Goal: Find specific page/section: Find specific page/section

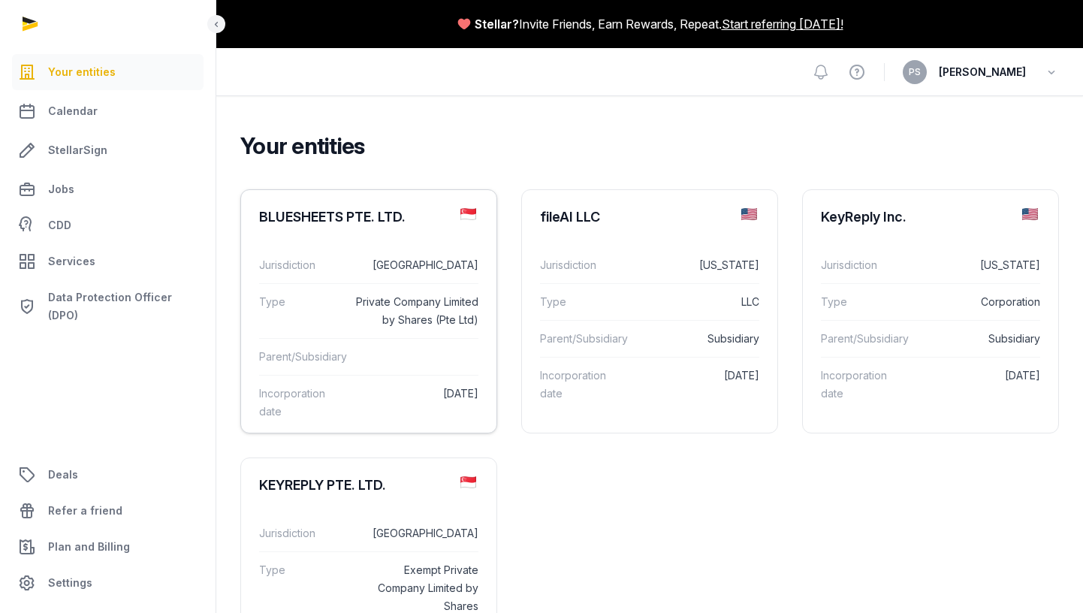
scroll to position [10, 0]
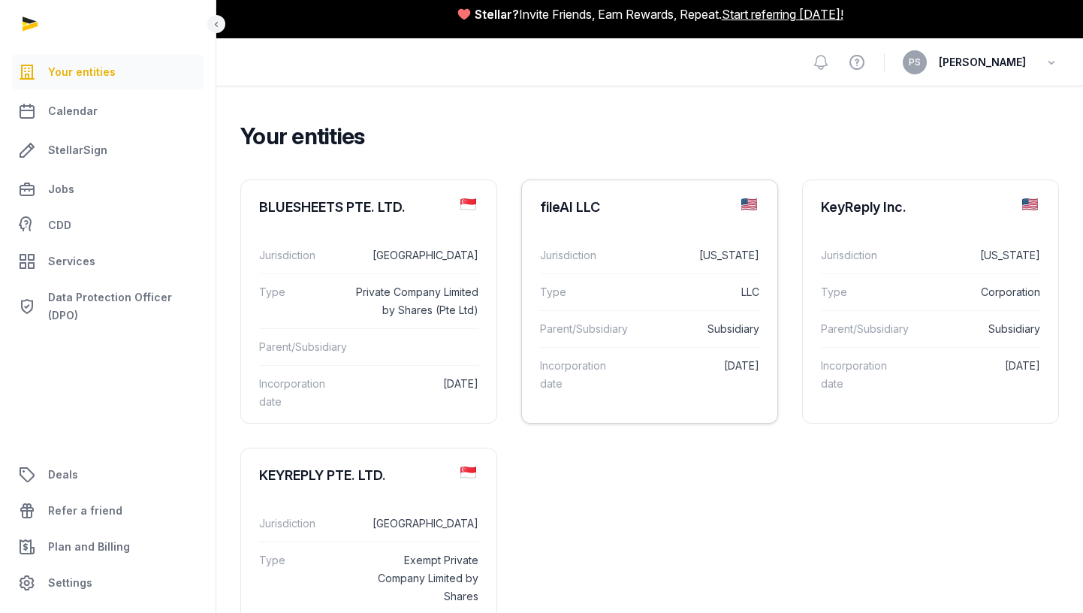
click at [605, 228] on dl "Jurisdiction [US_STATE] Type LLC Parent/Subsidiary Subsidiary Incorporation dat…" at bounding box center [649, 319] width 255 height 189
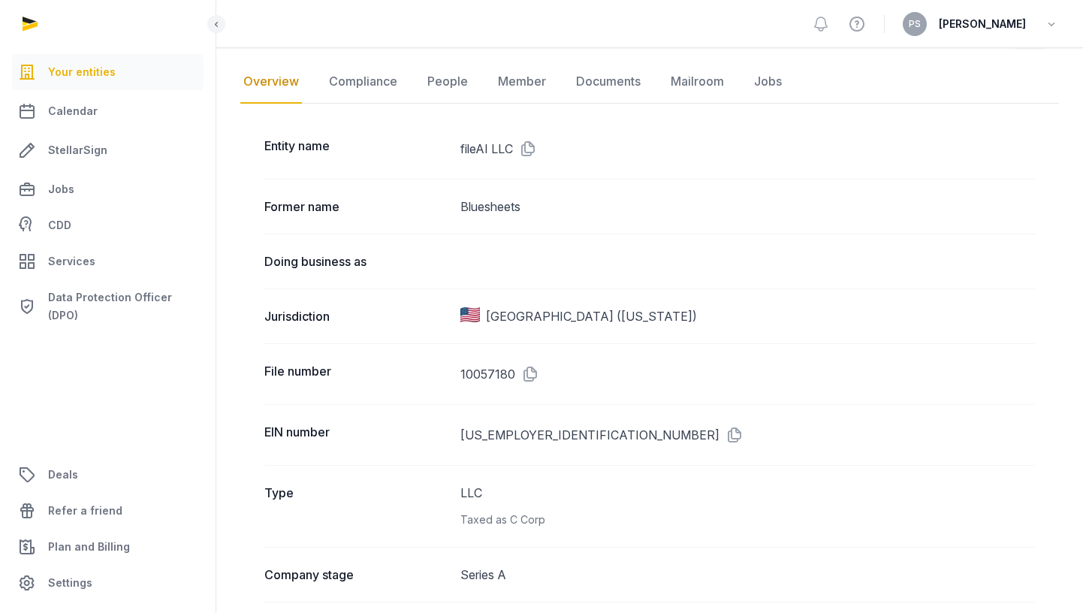
scroll to position [164, 0]
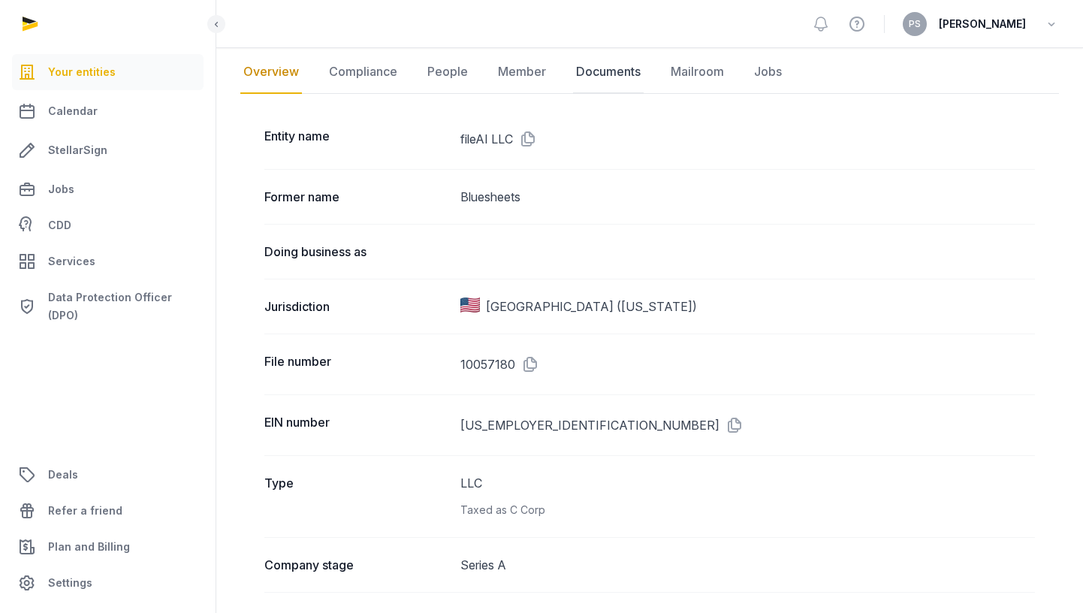
click at [634, 80] on link "Documents" at bounding box center [608, 72] width 71 height 44
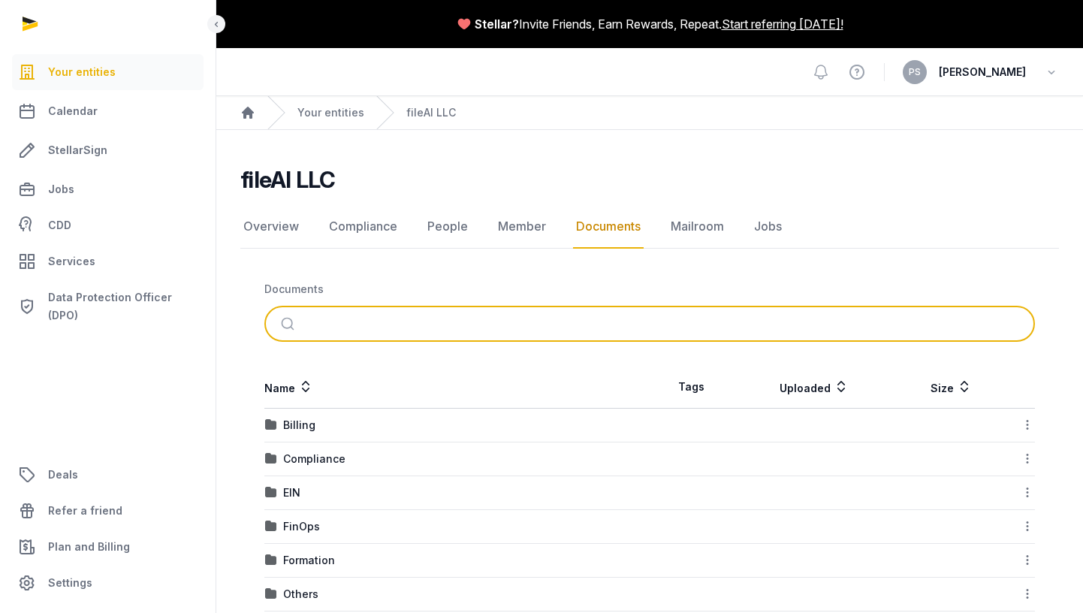
click at [407, 329] on input "search" at bounding box center [667, 323] width 720 height 33
type input "**********"
click at [272, 307] on button "submit" at bounding box center [289, 323] width 35 height 33
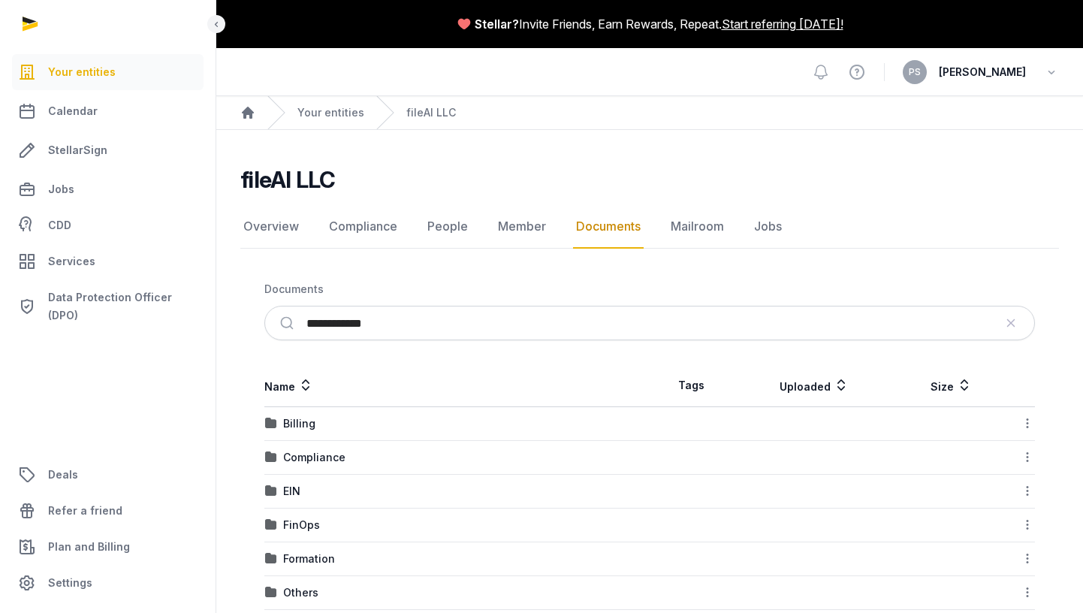
scroll to position [60, 0]
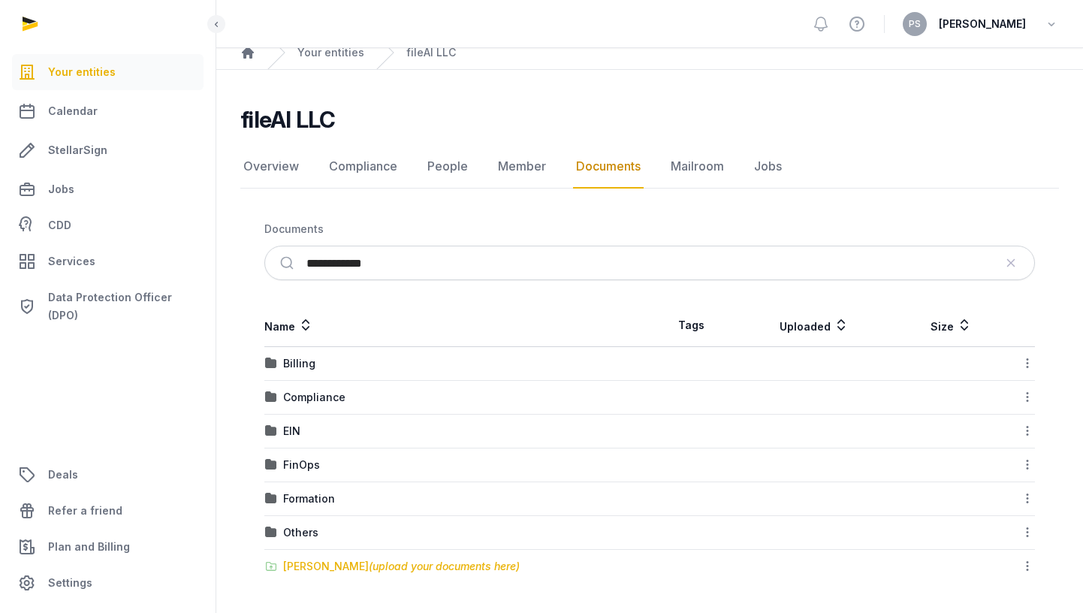
click at [339, 562] on div "[PERSON_NAME] (upload your documents here)" at bounding box center [401, 566] width 237 height 15
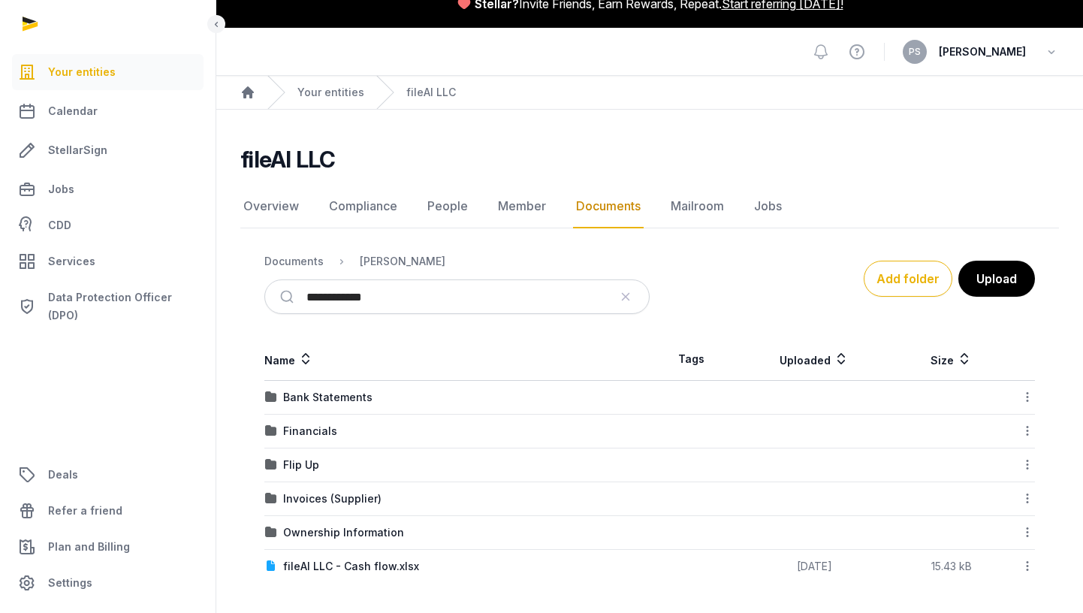
scroll to position [20, 0]
click at [315, 464] on div "Flip Up" at bounding box center [301, 465] width 36 height 15
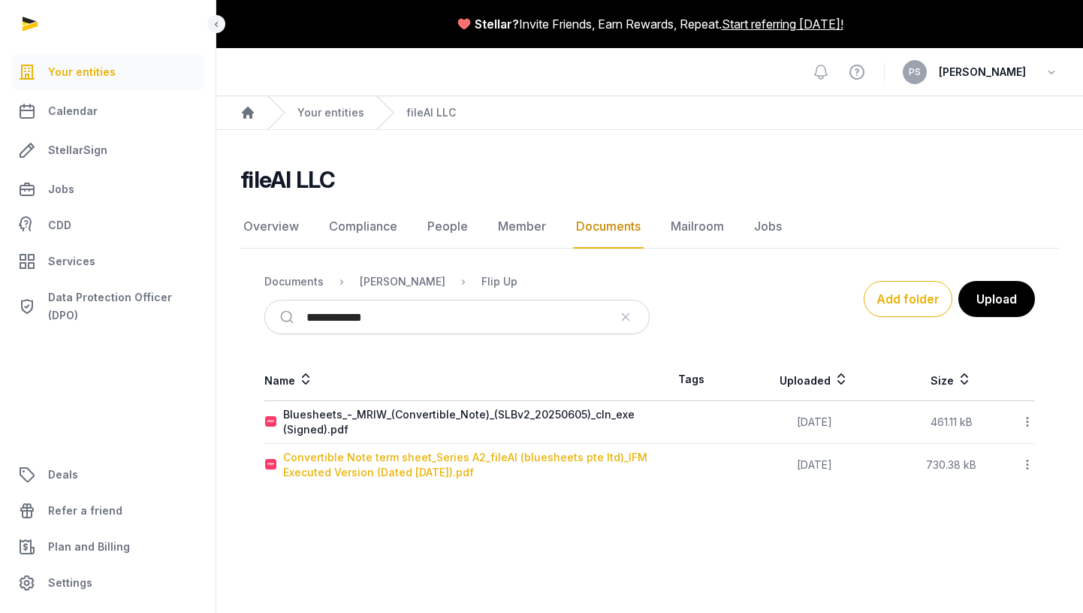
scroll to position [0, 0]
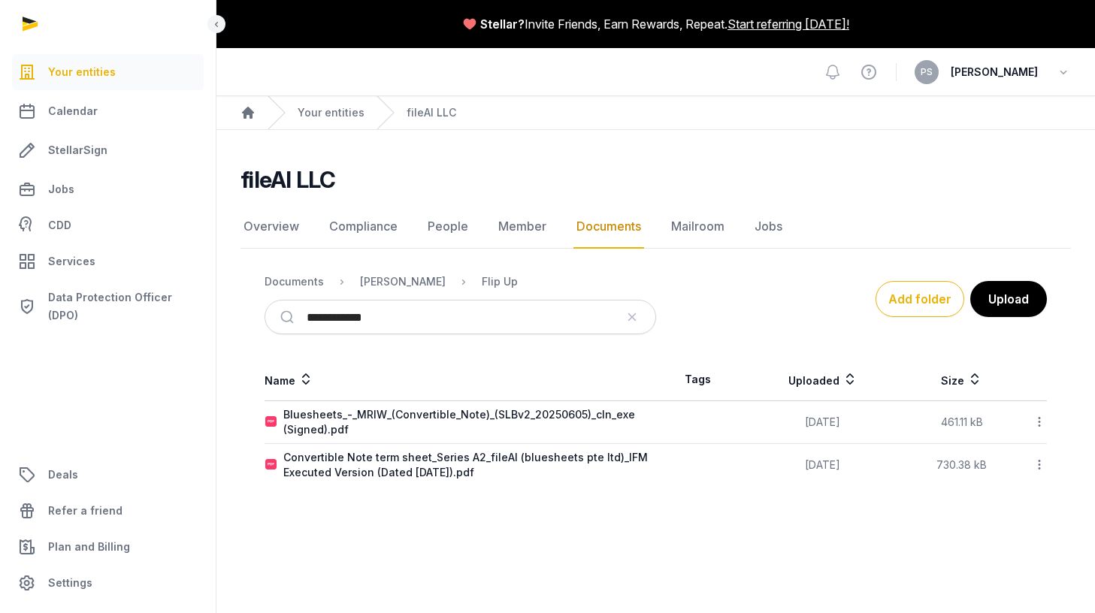
click at [134, 68] on link "Your entities" at bounding box center [108, 72] width 192 height 36
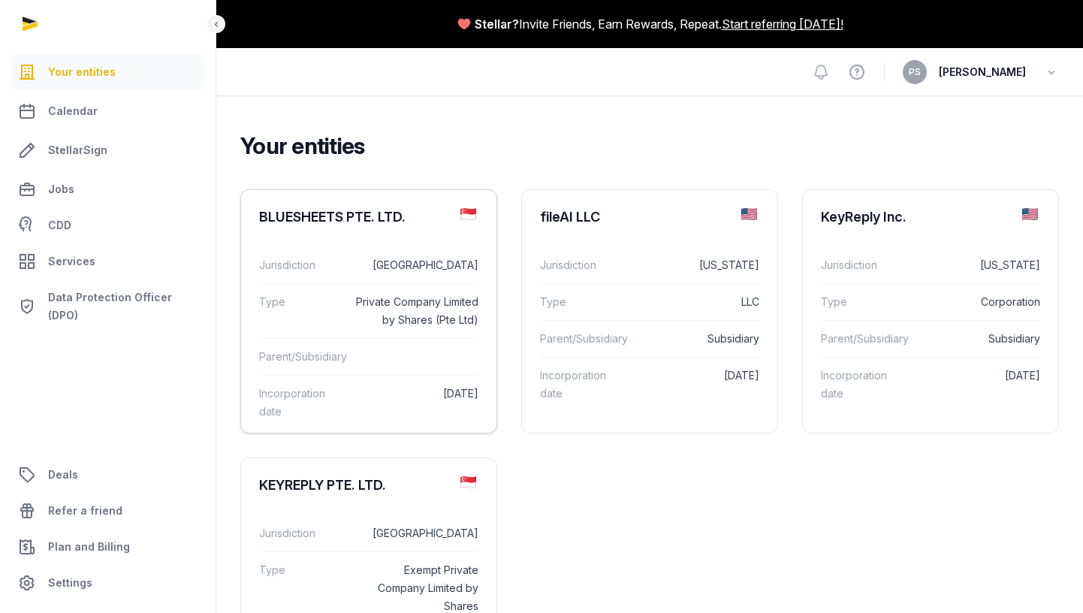
click at [450, 285] on div "Type Private Company Limited by Shares (Pte Ltd)" at bounding box center [368, 310] width 219 height 55
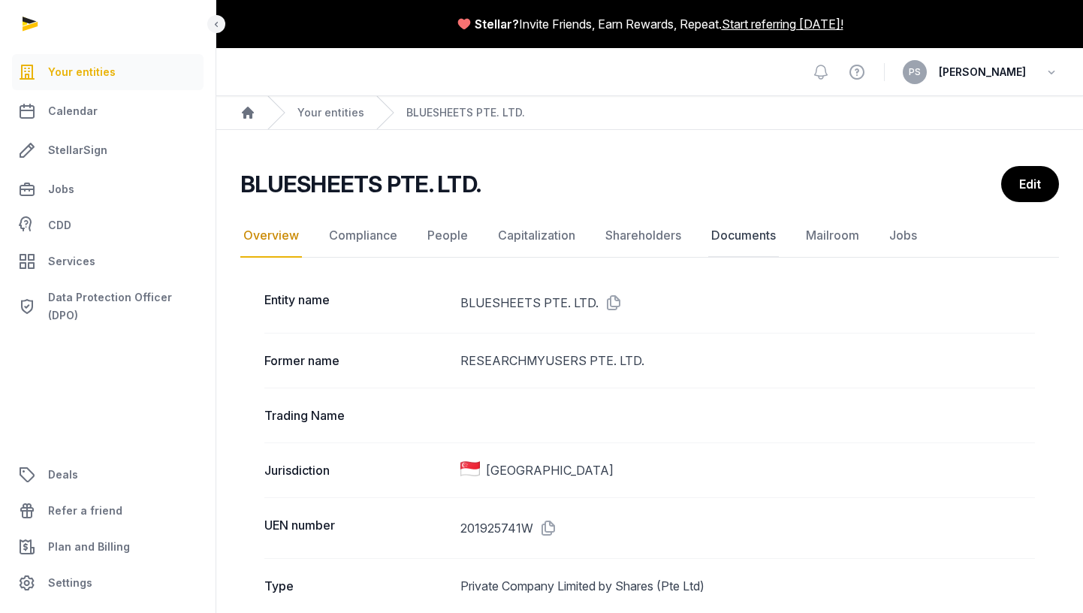
click at [752, 245] on link "Documents" at bounding box center [743, 236] width 71 height 44
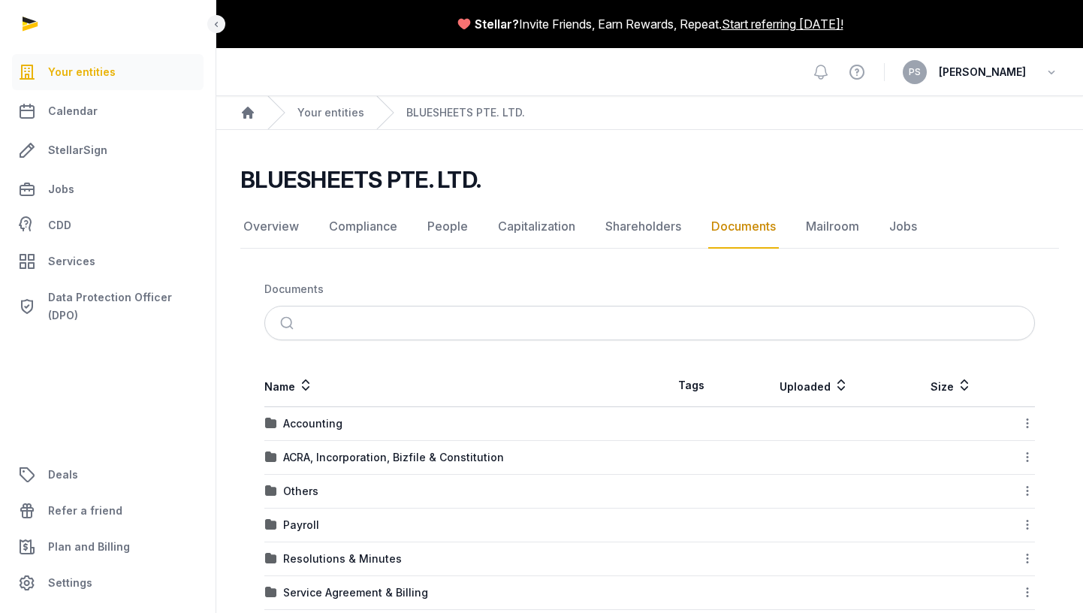
click at [421, 297] on nav "Documents" at bounding box center [649, 289] width 771 height 33
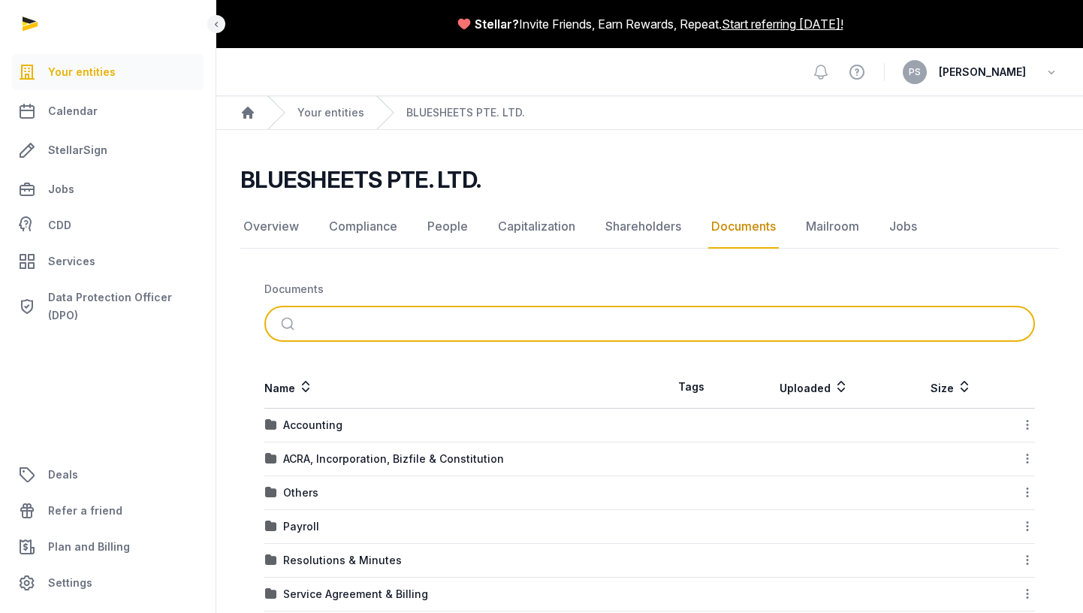
drag, startPoint x: 420, startPoint y: 305, endPoint x: 418, endPoint y: 313, distance: 8.4
click at [419, 308] on form at bounding box center [649, 324] width 771 height 36
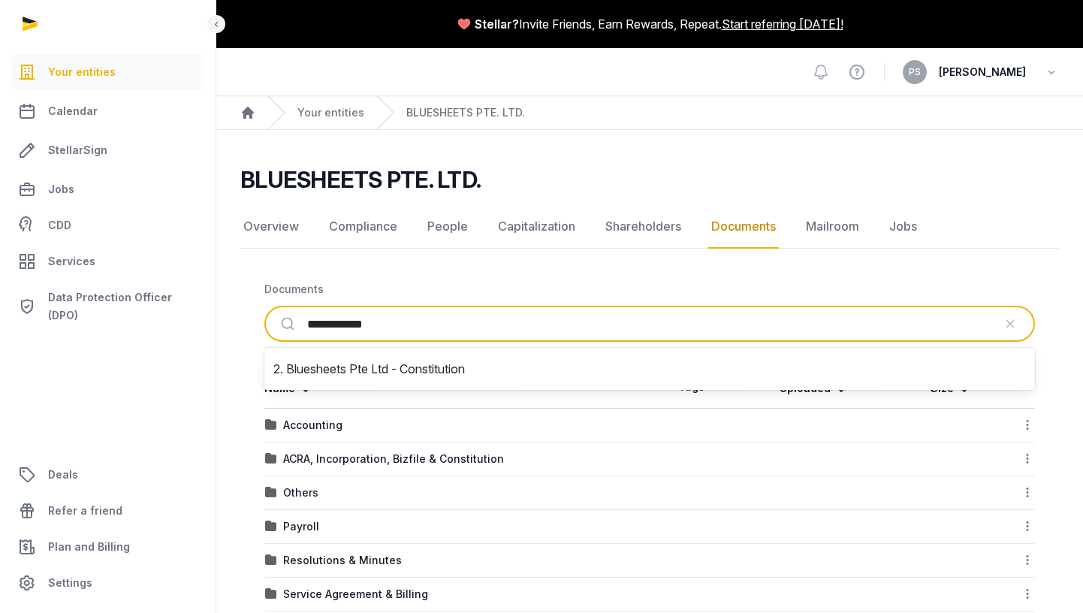
type input "**********"
click at [272, 307] on button "submit" at bounding box center [289, 323] width 35 height 33
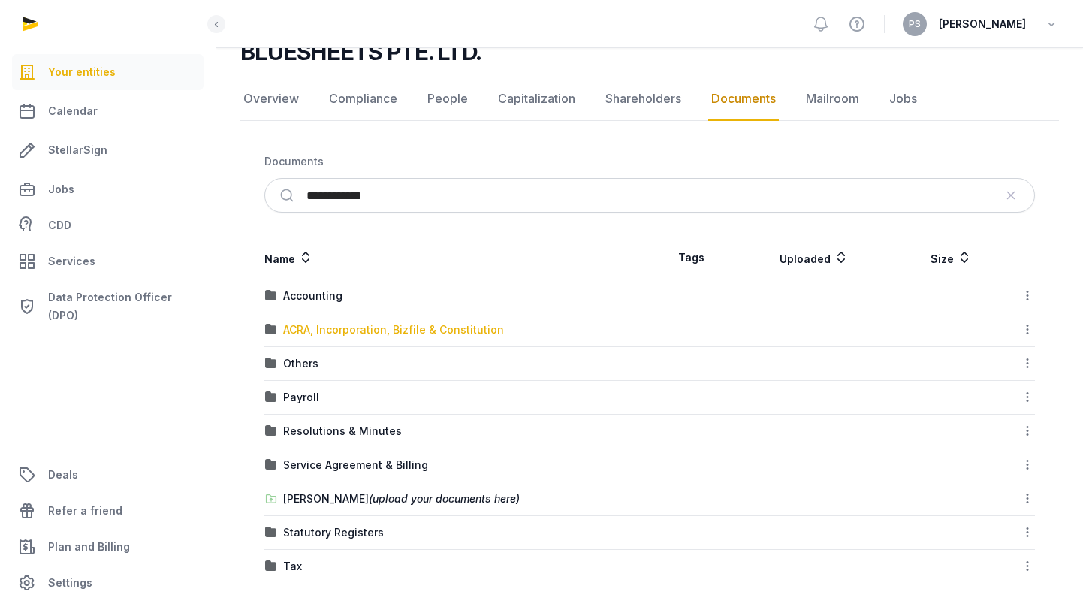
click at [392, 327] on div "ACRA, Incorporation, Bizfile & Constitution" at bounding box center [393, 329] width 221 height 15
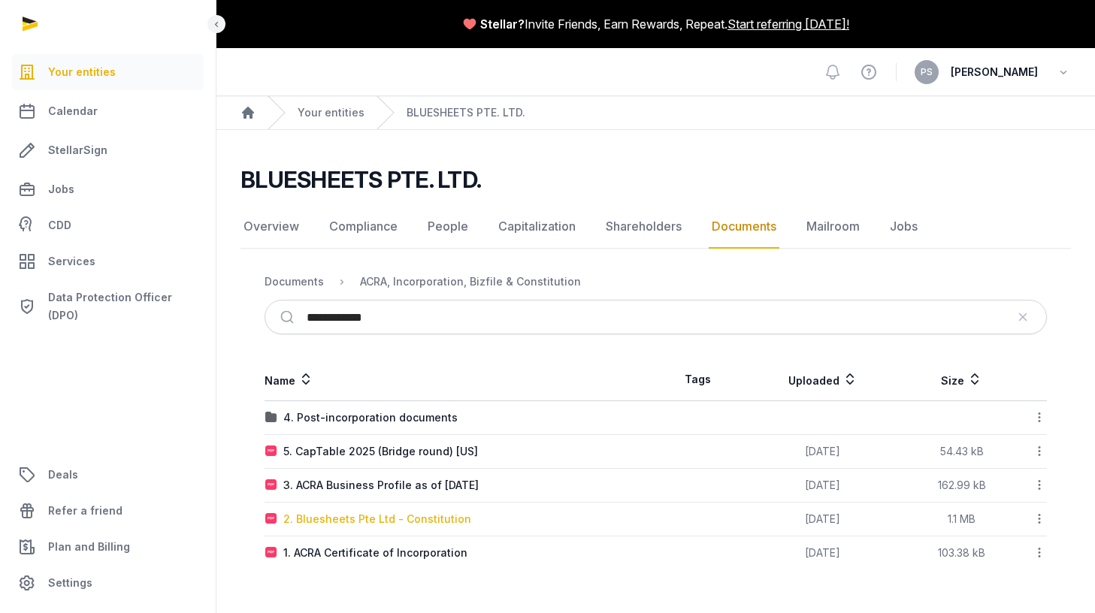
click at [415, 515] on div "2. Bluesheets Pte Ltd - Constitution" at bounding box center [377, 519] width 188 height 15
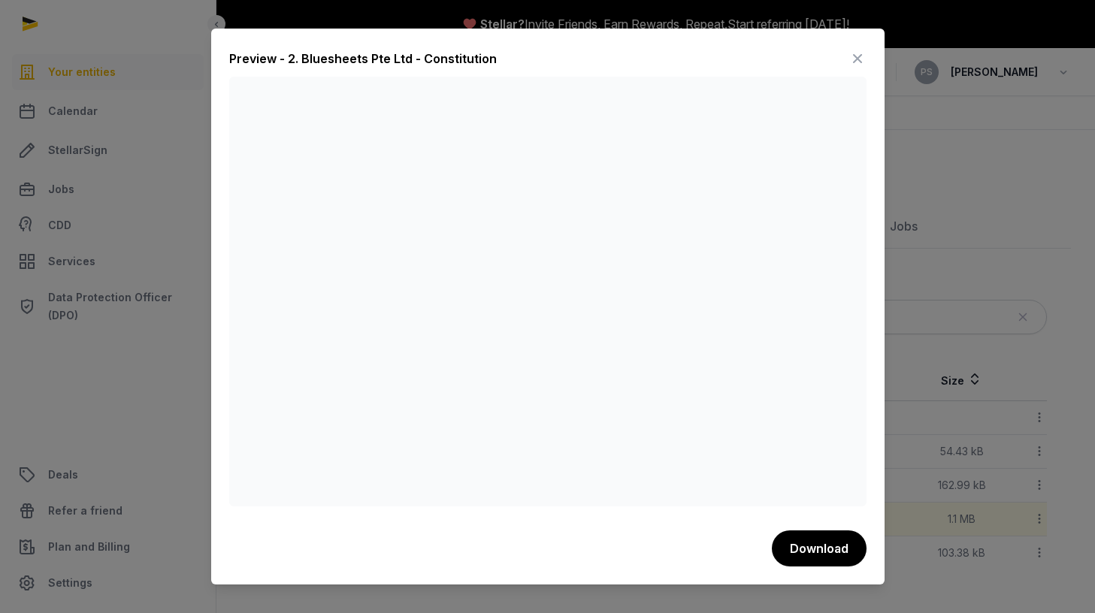
click at [855, 56] on icon at bounding box center [857, 59] width 18 height 24
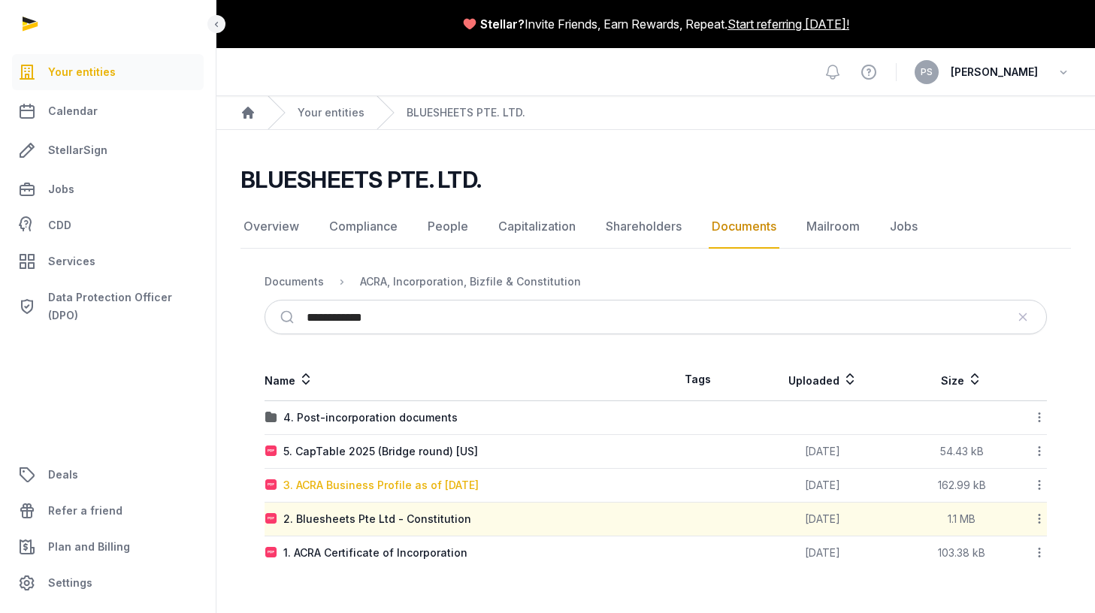
click at [374, 485] on div "3. ACRA Business Profile as of [DATE]" at bounding box center [380, 485] width 195 height 15
